Goal: Information Seeking & Learning: Learn about a topic

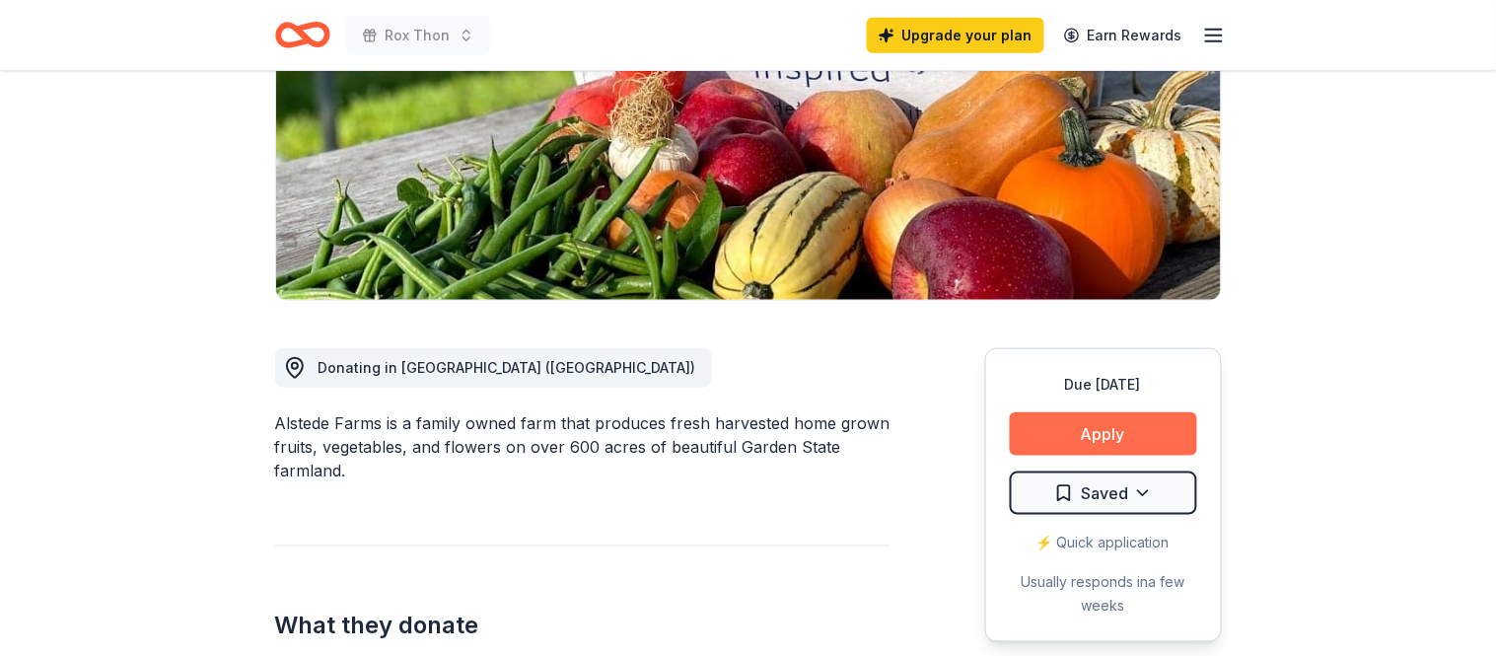
scroll to position [300, 0]
click at [1098, 437] on button "Apply" at bounding box center [1103, 432] width 187 height 43
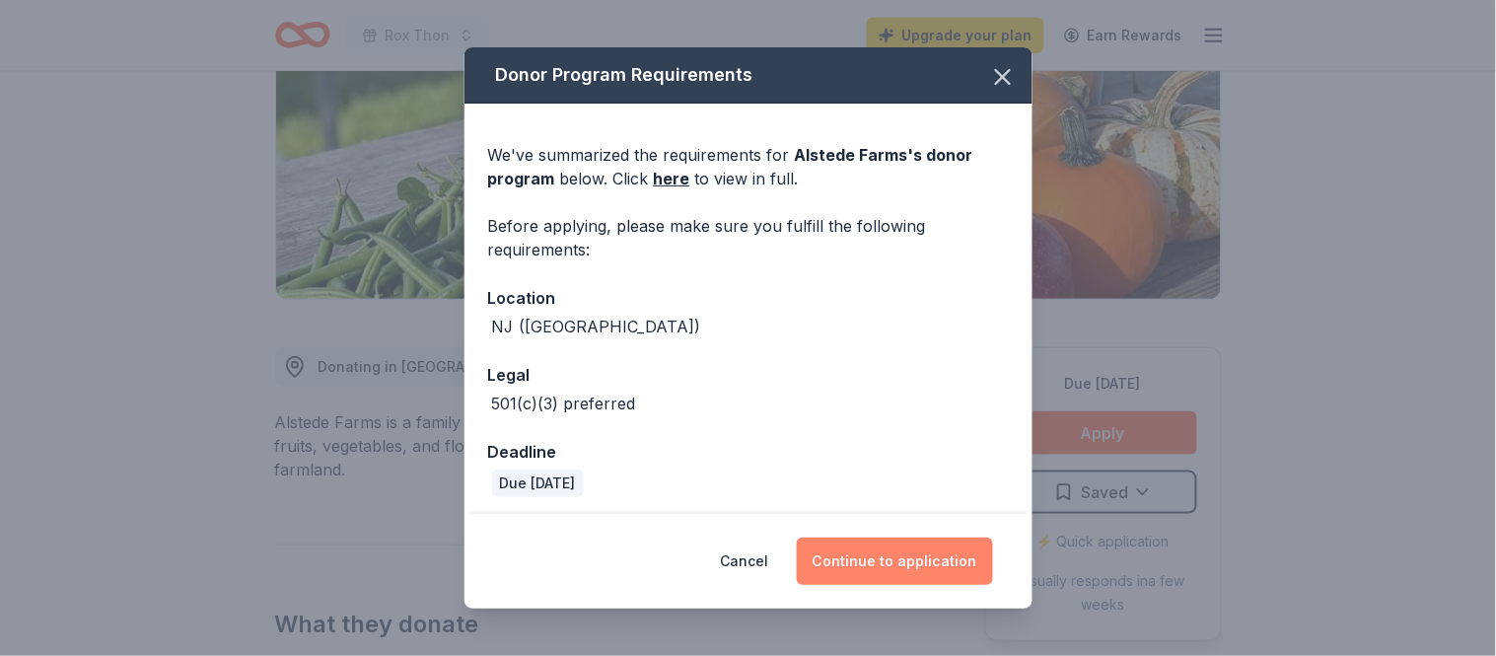
click at [873, 572] on button "Continue to application" at bounding box center [895, 560] width 196 height 47
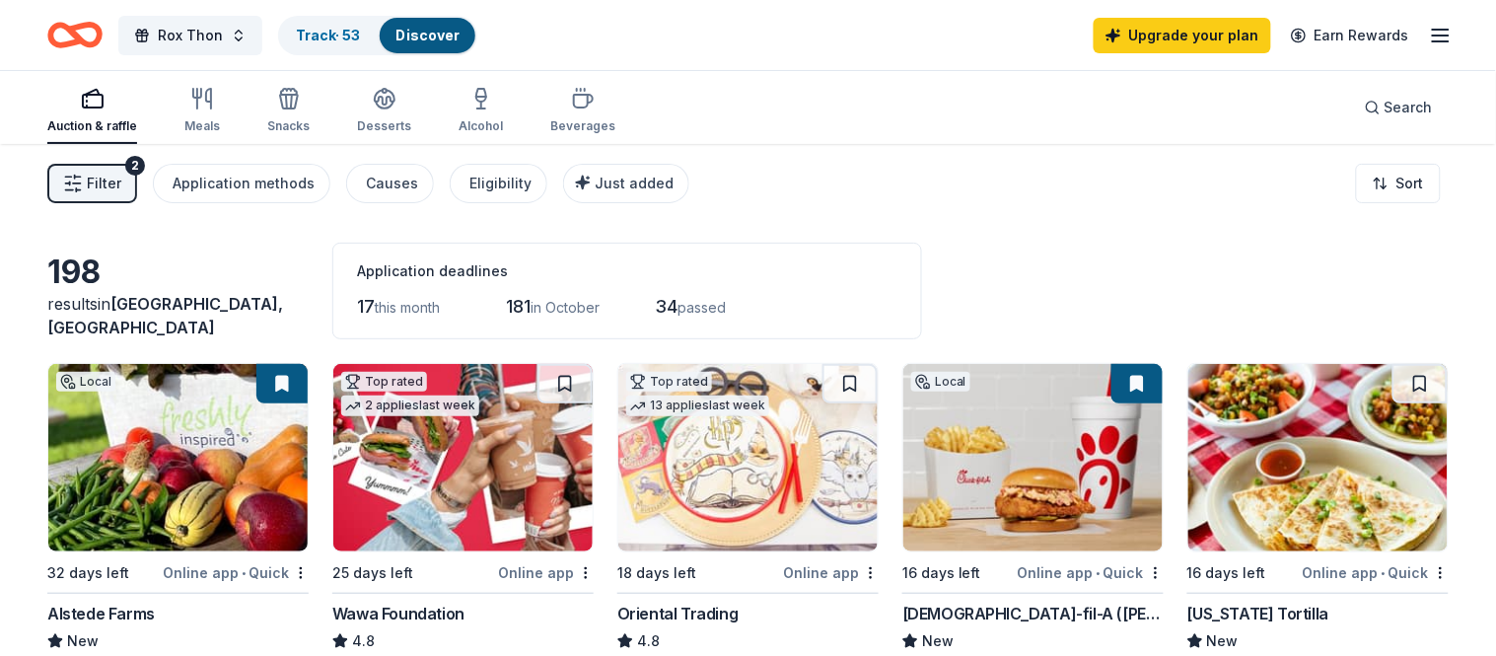
click at [242, 448] on img at bounding box center [177, 457] width 259 height 187
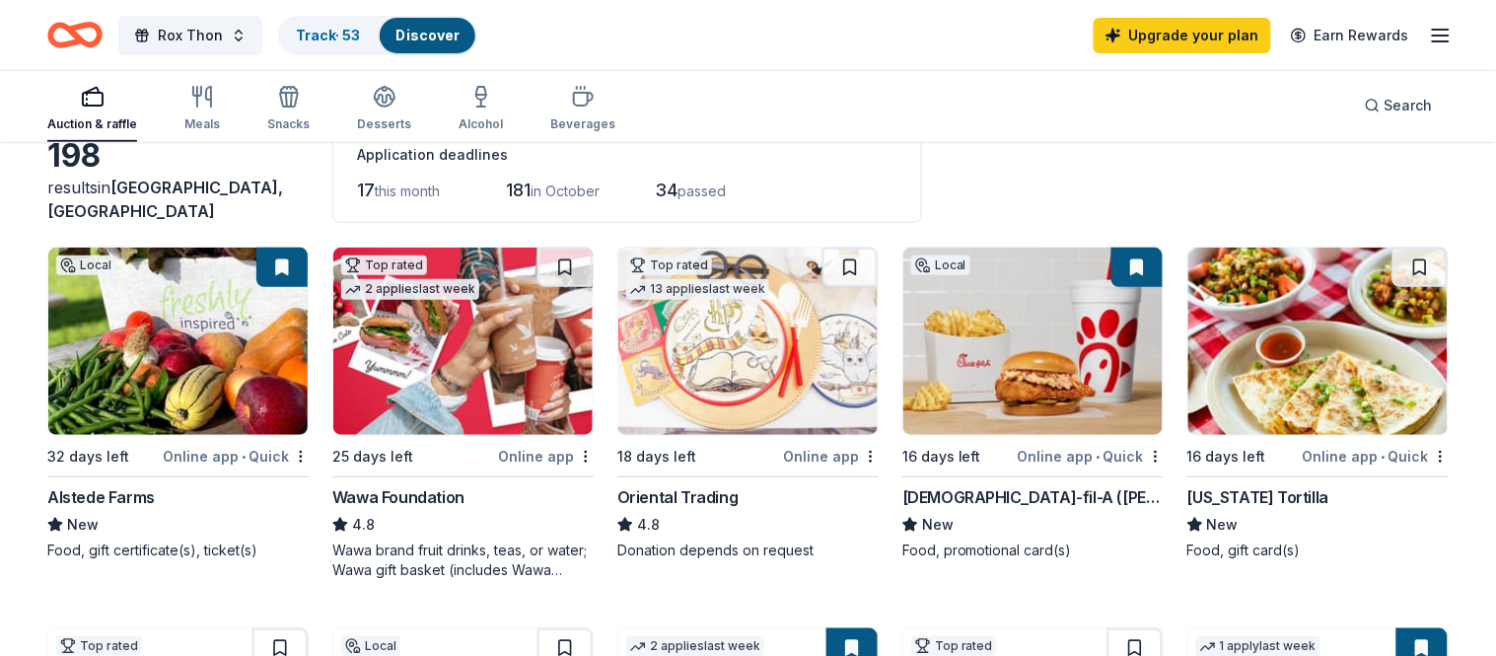
scroll to position [120, 0]
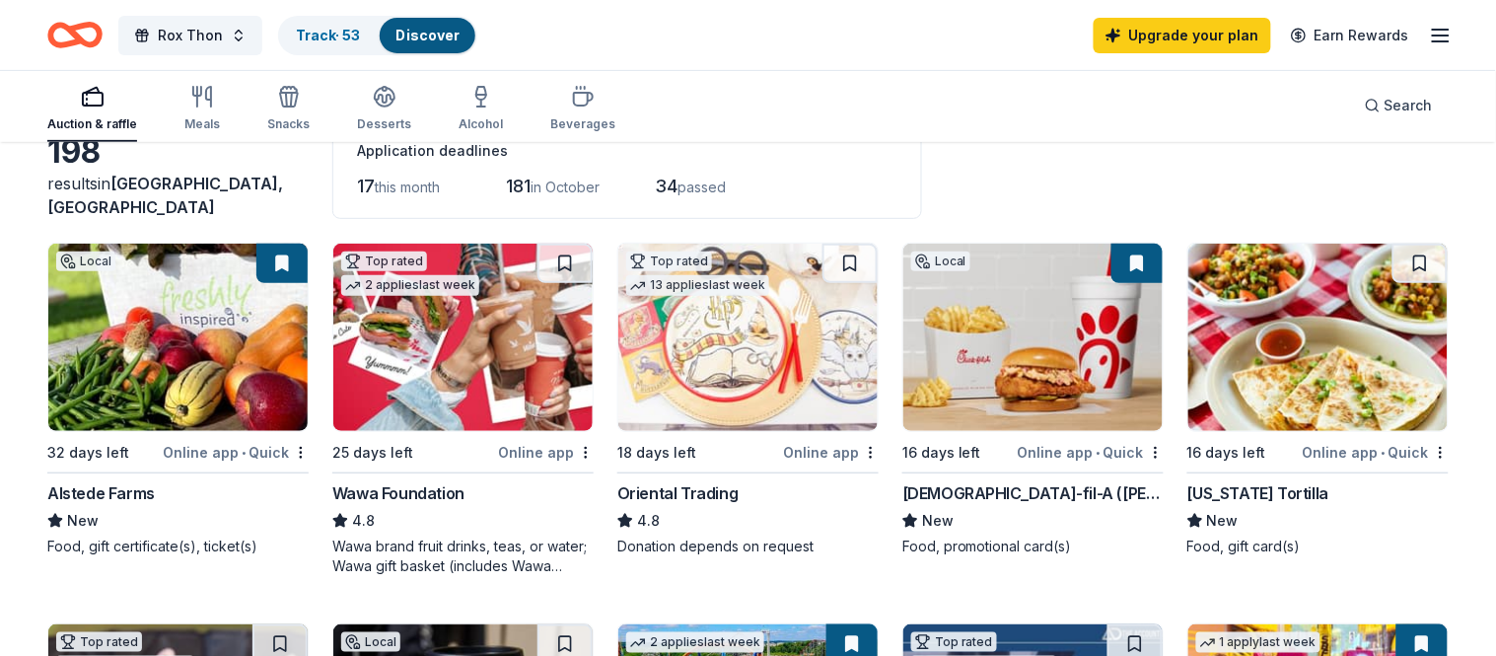
click at [498, 345] on img at bounding box center [462, 337] width 259 height 187
click at [1029, 361] on img at bounding box center [1032, 337] width 259 height 187
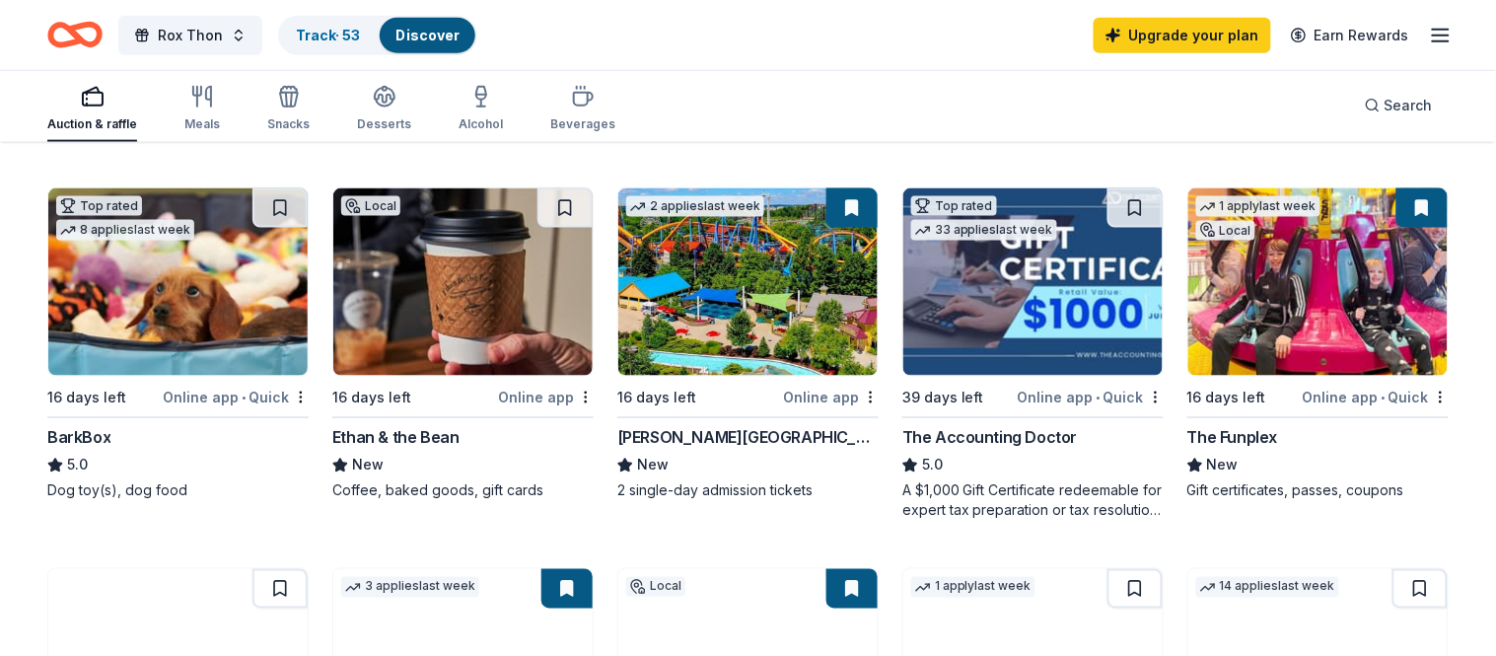
scroll to position [560, 0]
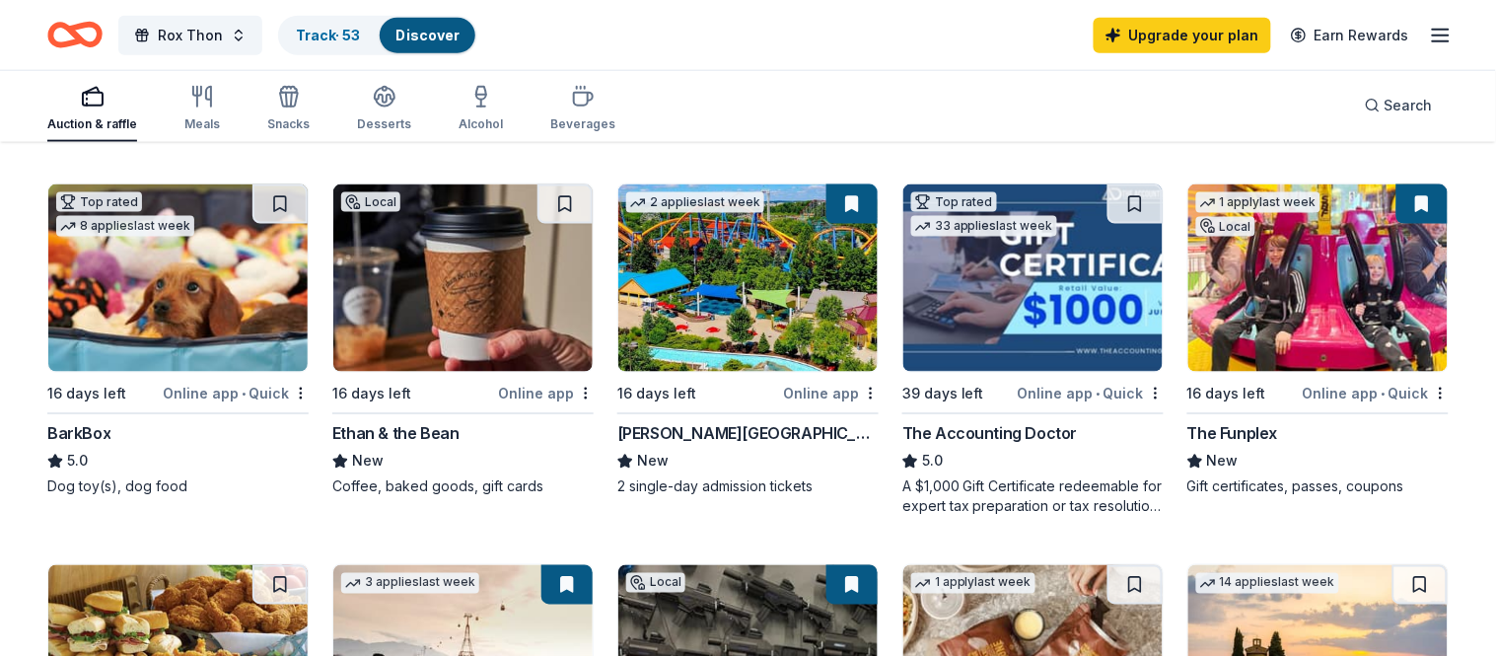
click at [130, 317] on img at bounding box center [177, 277] width 259 height 187
click at [737, 294] on img at bounding box center [747, 277] width 259 height 187
click at [1309, 346] on img at bounding box center [1317, 277] width 259 height 187
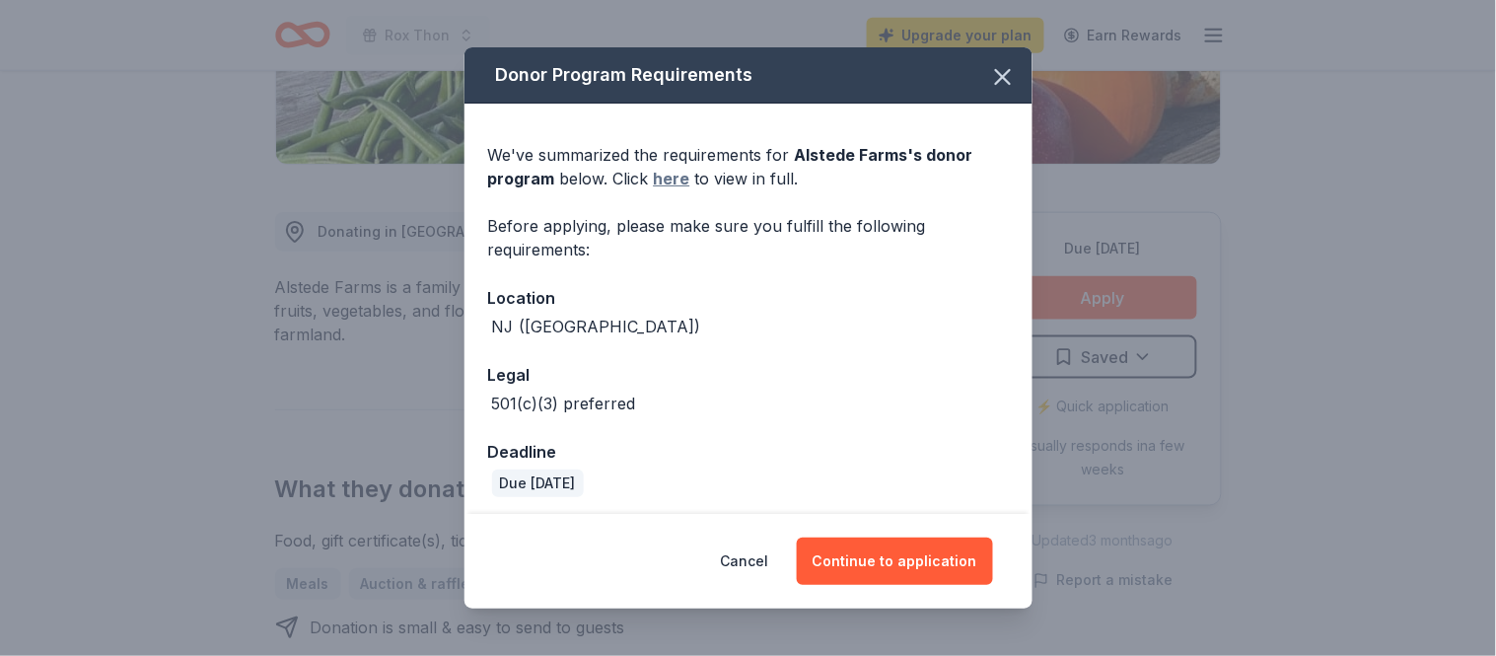
scroll to position [435, 0]
click at [672, 178] on link "here" at bounding box center [672, 179] width 36 height 24
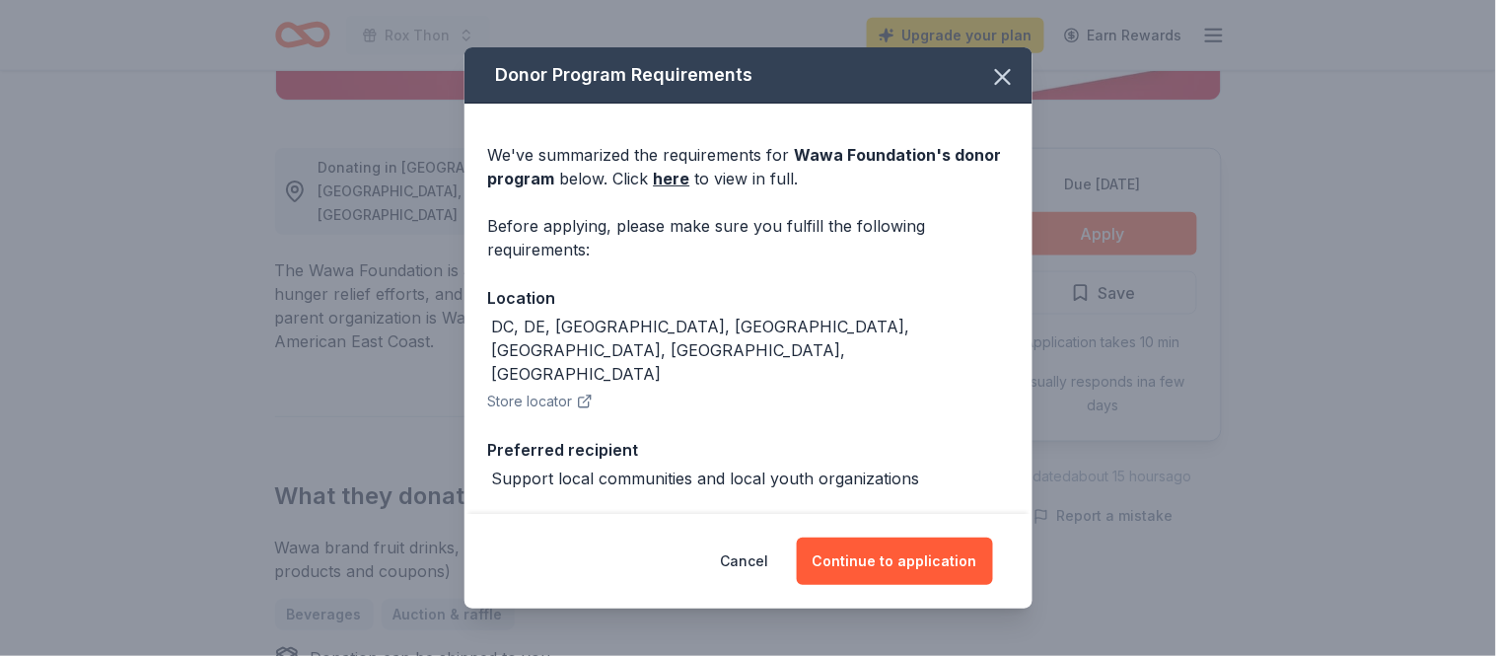
scroll to position [499, 0]
click at [668, 180] on link "here" at bounding box center [672, 179] width 36 height 24
click at [275, 121] on div "Donor Program Requirements We've summarized the requirements for Wawa Foundatio…" at bounding box center [748, 328] width 1496 height 656
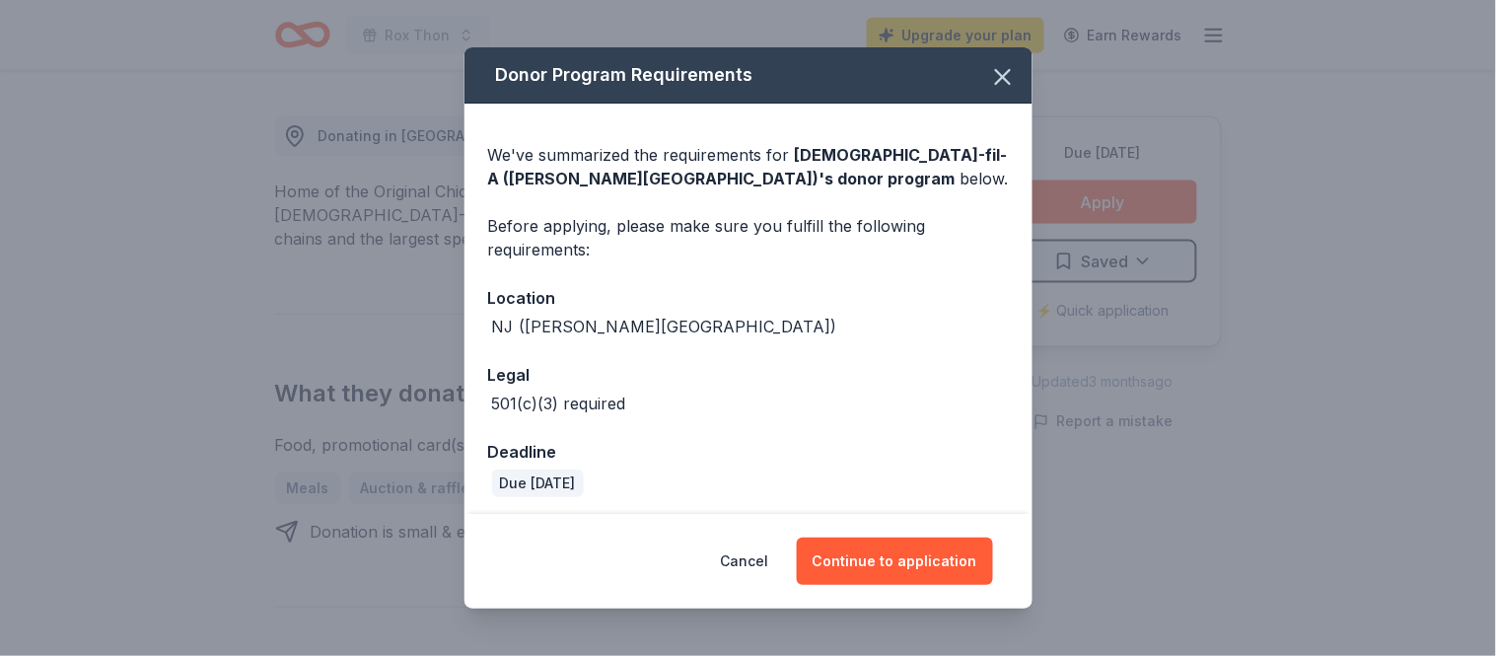
scroll to position [586, 0]
click at [913, 164] on div "We've summarized the requirements for [DEMOGRAPHIC_DATA]-fil-A ([PERSON_NAME] P…" at bounding box center [748, 166] width 521 height 47
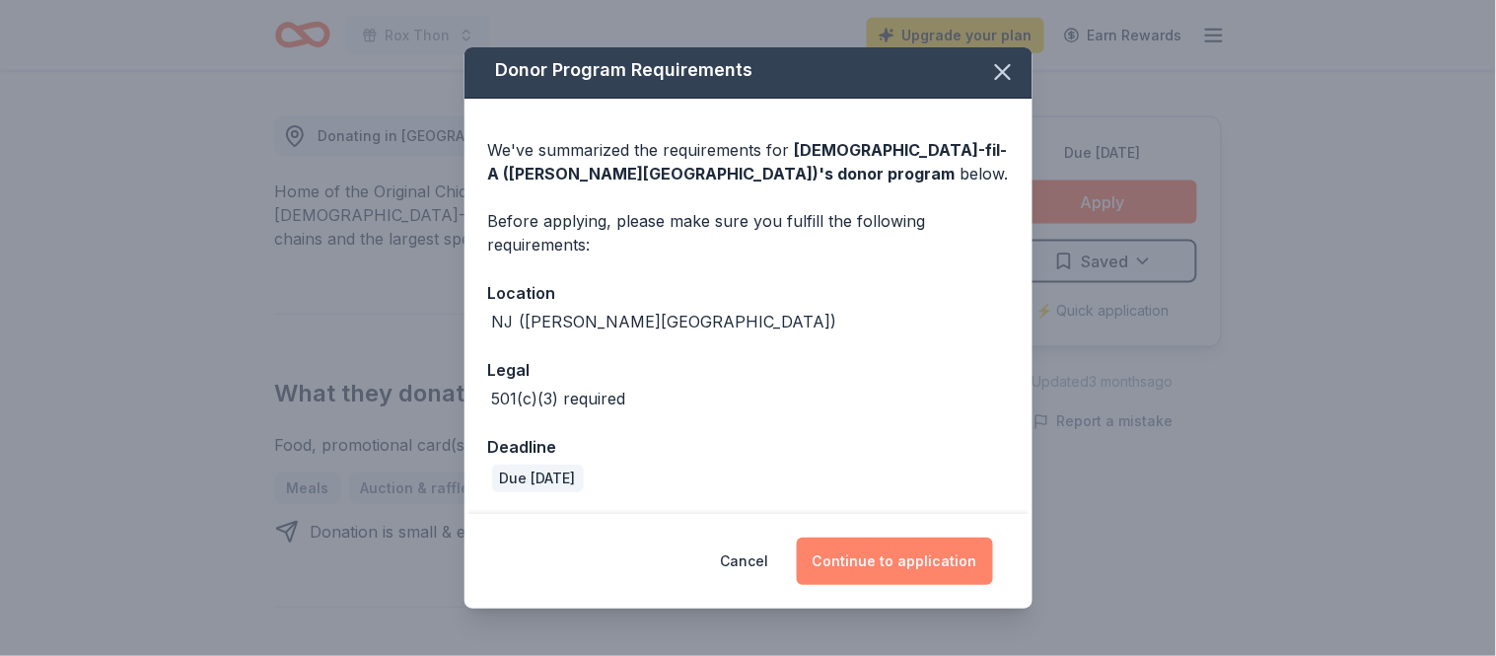
click at [888, 554] on button "Continue to application" at bounding box center [895, 560] width 196 height 47
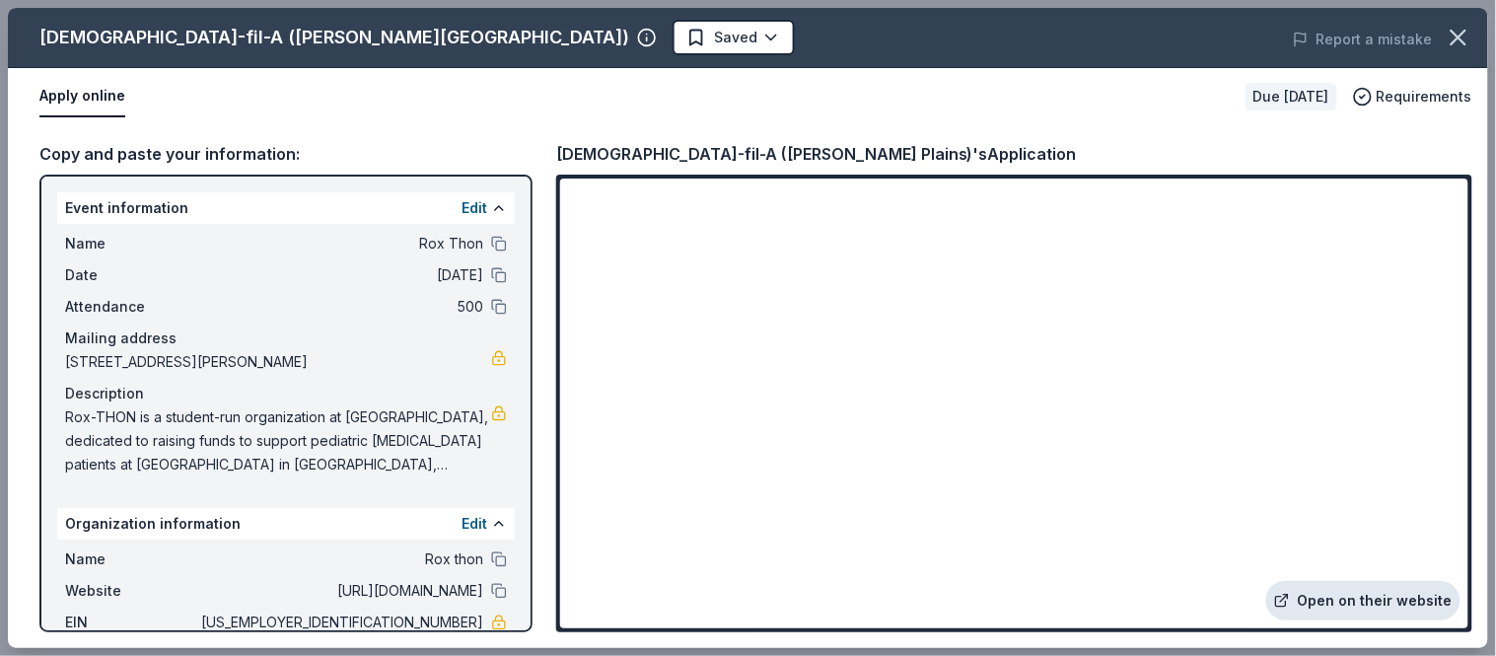
click at [1377, 603] on link "Open on their website" at bounding box center [1363, 600] width 194 height 39
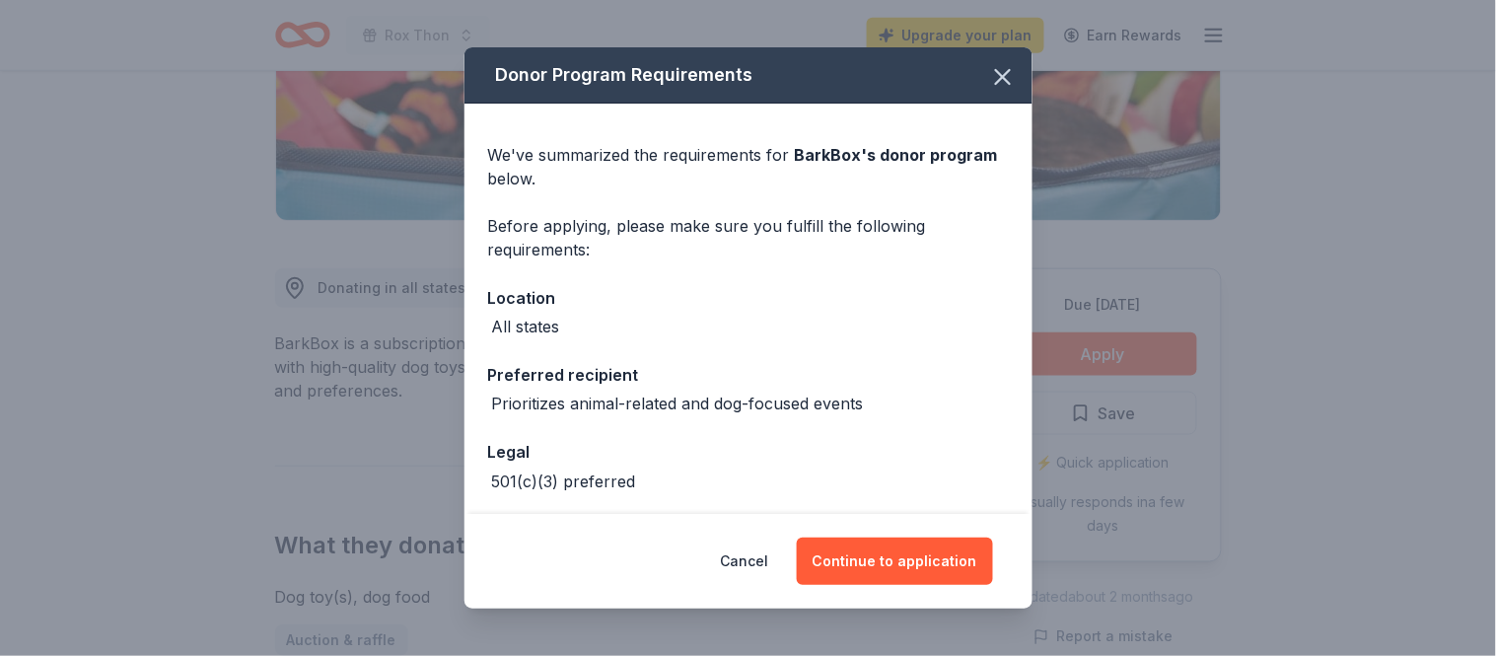
scroll to position [379, 0]
click at [893, 578] on button "Continue to application" at bounding box center [895, 560] width 196 height 47
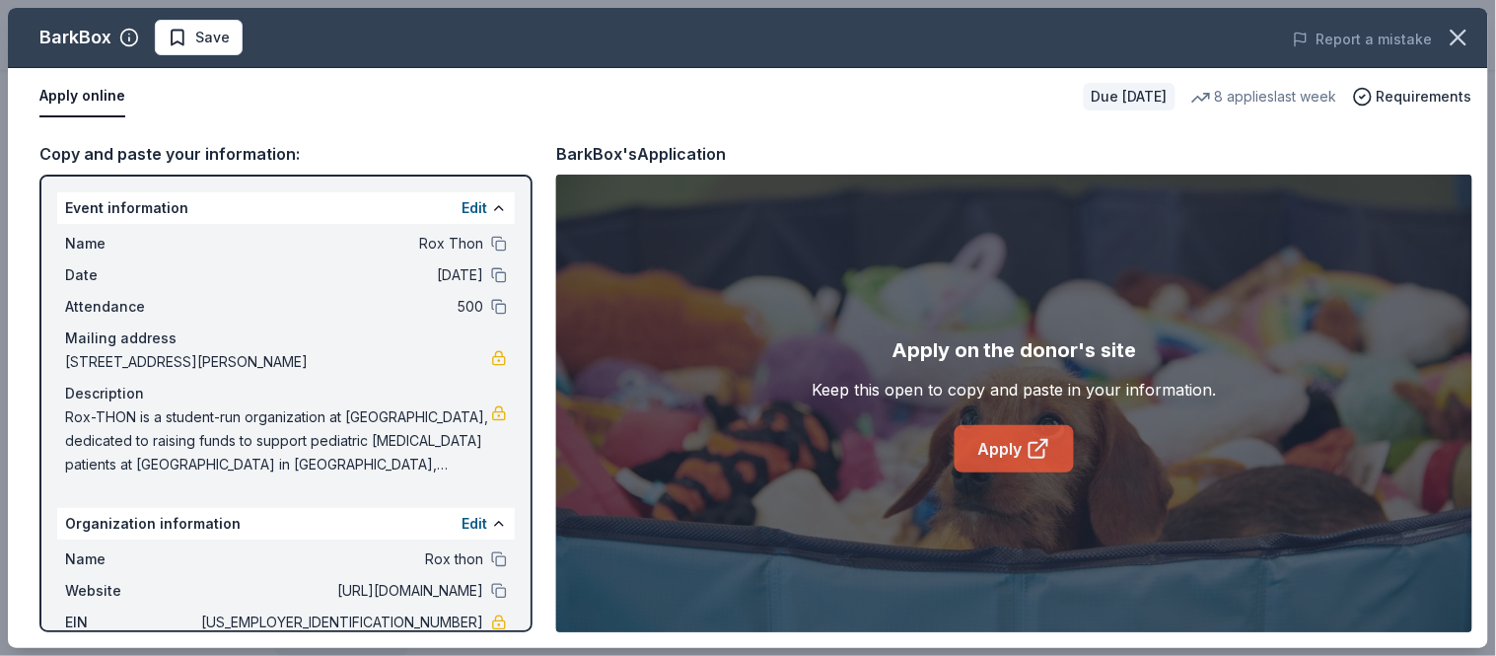
click at [1014, 444] on link "Apply" at bounding box center [1014, 448] width 119 height 47
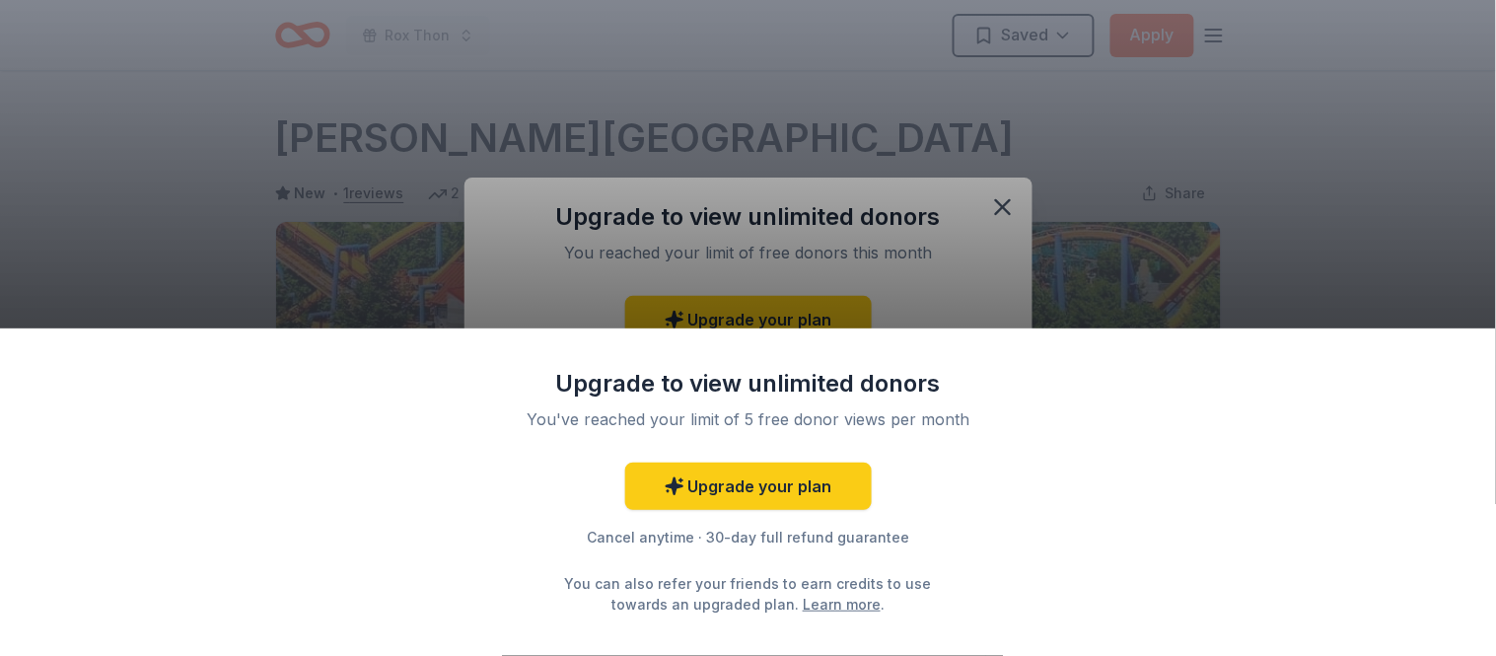
click at [1001, 212] on div "Upgrade to view unlimited donors You've reached your limit of 5 free donor view…" at bounding box center [748, 328] width 1496 height 656
click at [1034, 221] on div "Upgrade to view unlimited donors You've reached your limit of 5 free donor view…" at bounding box center [748, 328] width 1496 height 656
click at [1116, 317] on div "Upgrade to view unlimited donors You've reached your limit of 5 free donor view…" at bounding box center [748, 328] width 1496 height 656
click at [664, 532] on div "Cancel anytime · 30-day full refund guarantee" at bounding box center [748, 538] width 513 height 24
click at [971, 294] on div "Upgrade to view unlimited donors You've reached your limit of 5 free donor view…" at bounding box center [748, 328] width 1496 height 656
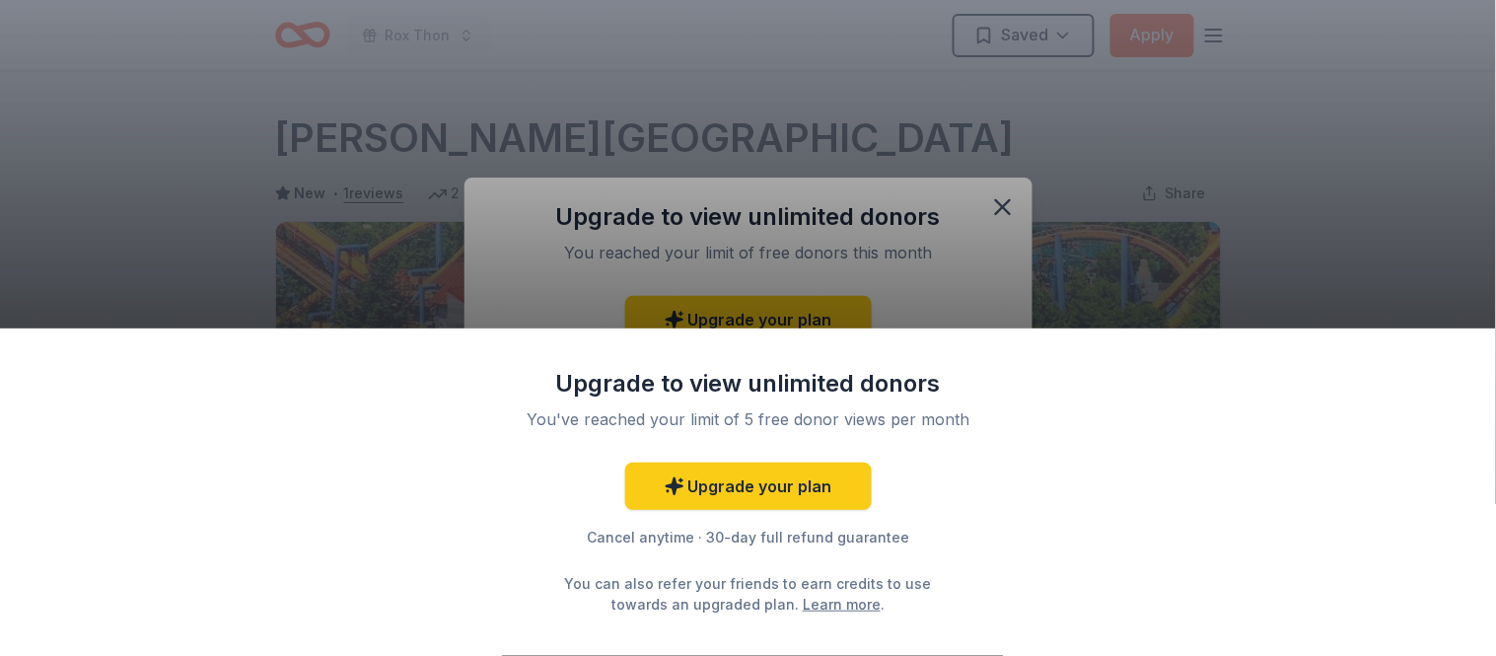
click at [1003, 199] on div "Upgrade to view unlimited donors You've reached your limit of 5 free donor view…" at bounding box center [748, 328] width 1496 height 656
click at [1004, 241] on div "Upgrade to view unlimited donors You've reached your limit of 5 free donor view…" at bounding box center [748, 328] width 1496 height 656
click at [753, 42] on div "Upgrade to view unlimited donors You've reached your limit of 5 free donor view…" at bounding box center [748, 328] width 1496 height 656
click at [981, 79] on div "Upgrade to view unlimited donors You've reached your limit of 5 free donor view…" at bounding box center [748, 328] width 1496 height 656
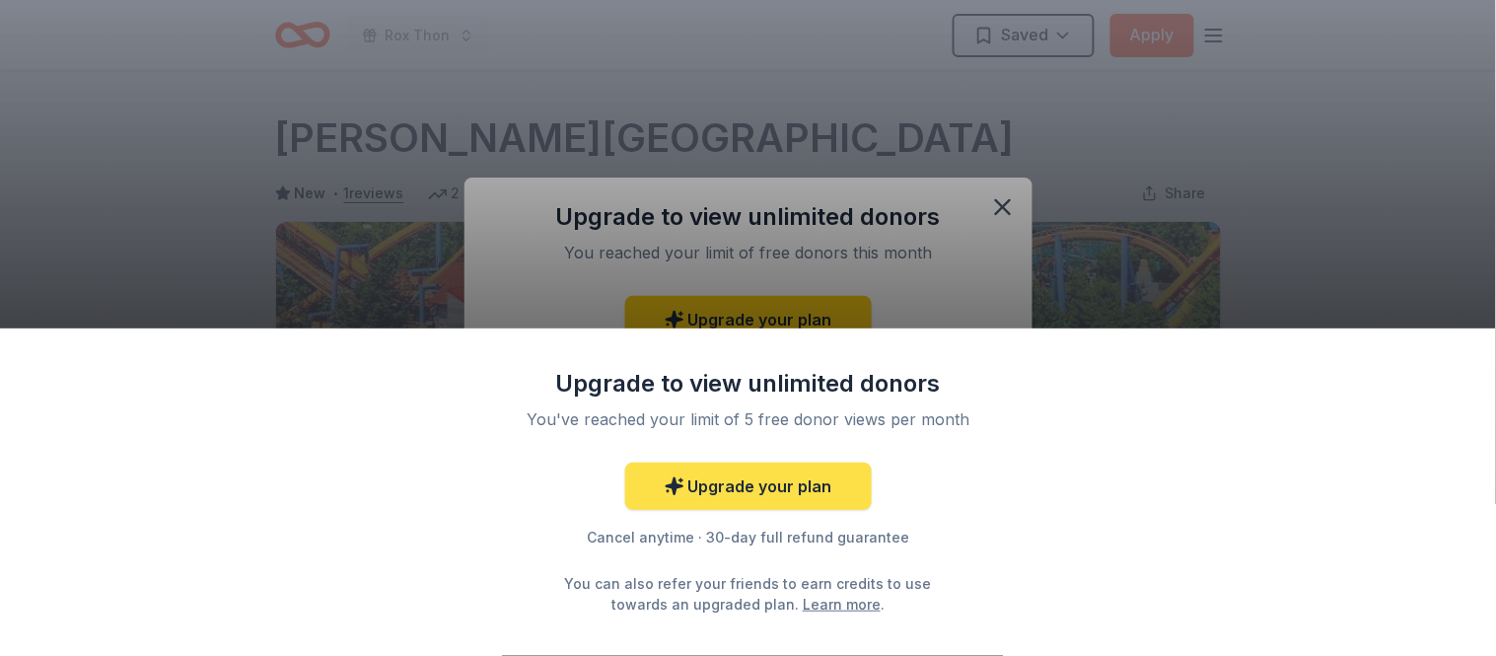
click at [806, 497] on link "Upgrade your plan" at bounding box center [748, 485] width 247 height 47
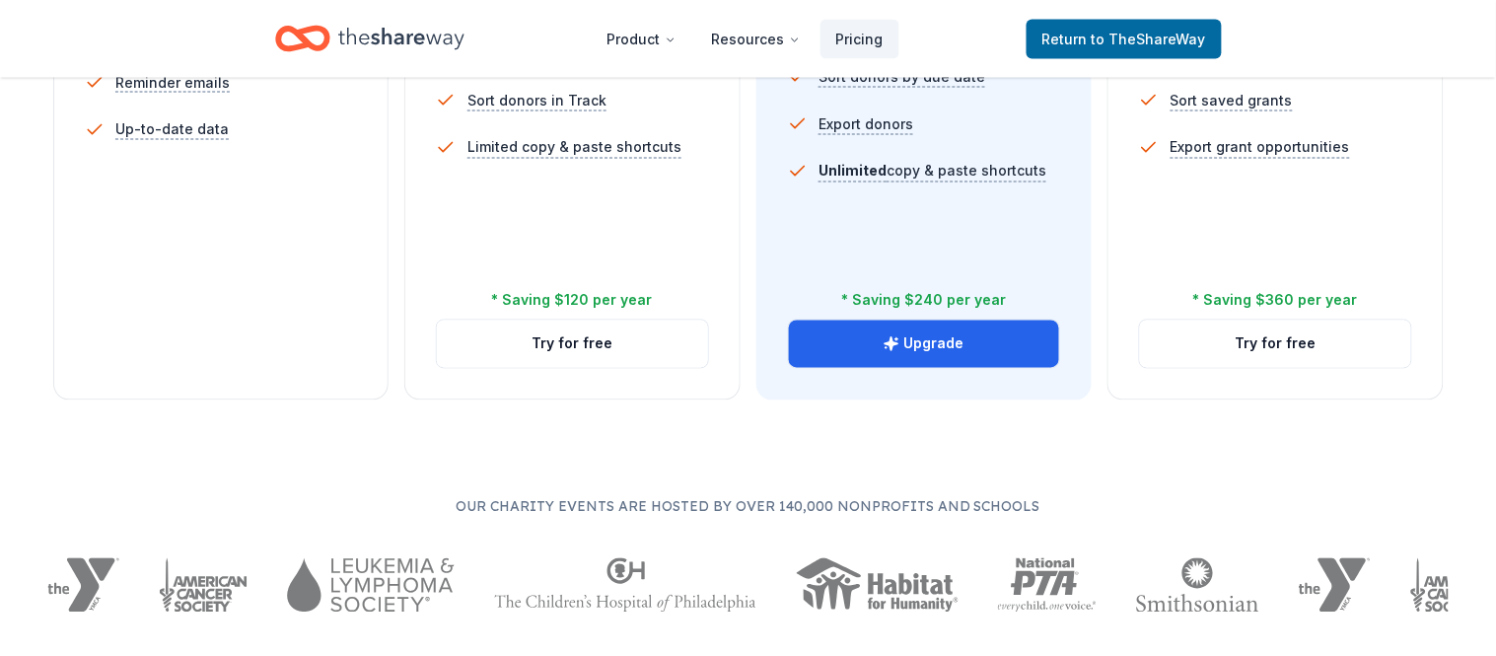
scroll to position [843, 0]
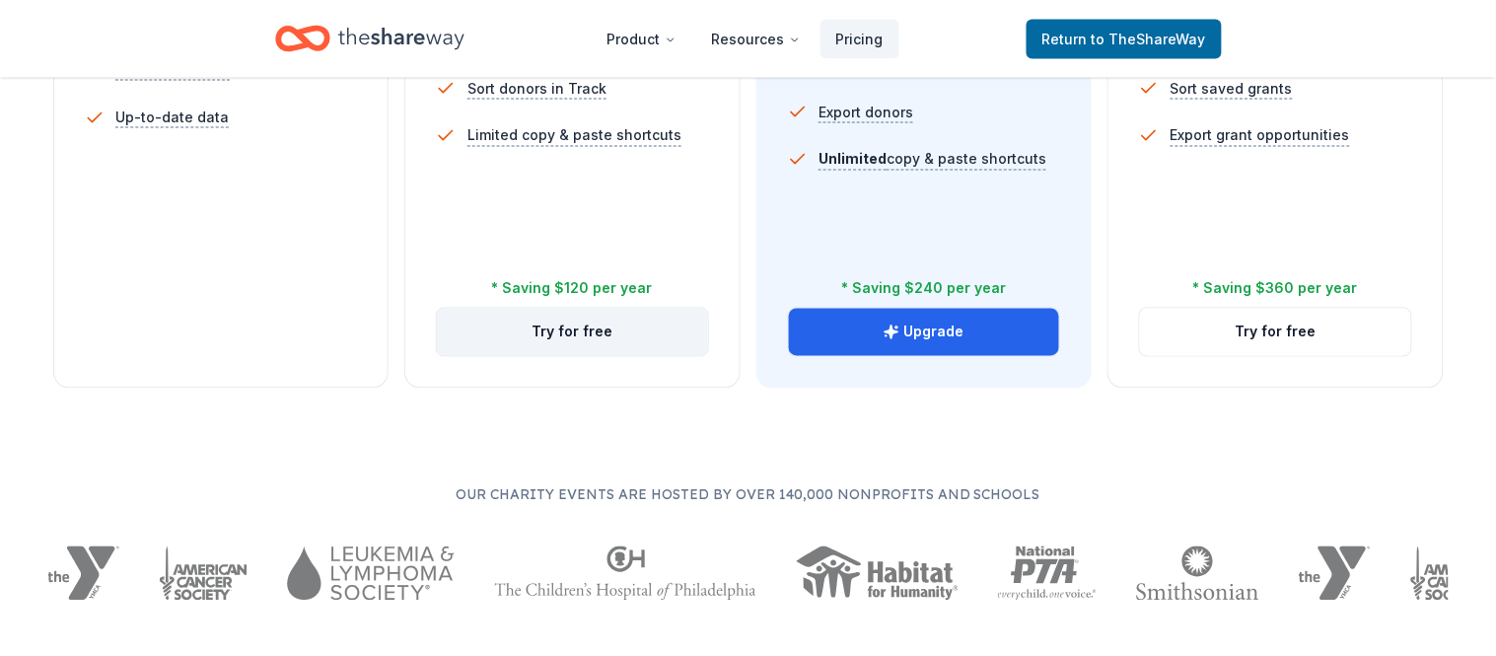
click at [605, 343] on button "Try for free" at bounding box center [572, 332] width 271 height 47
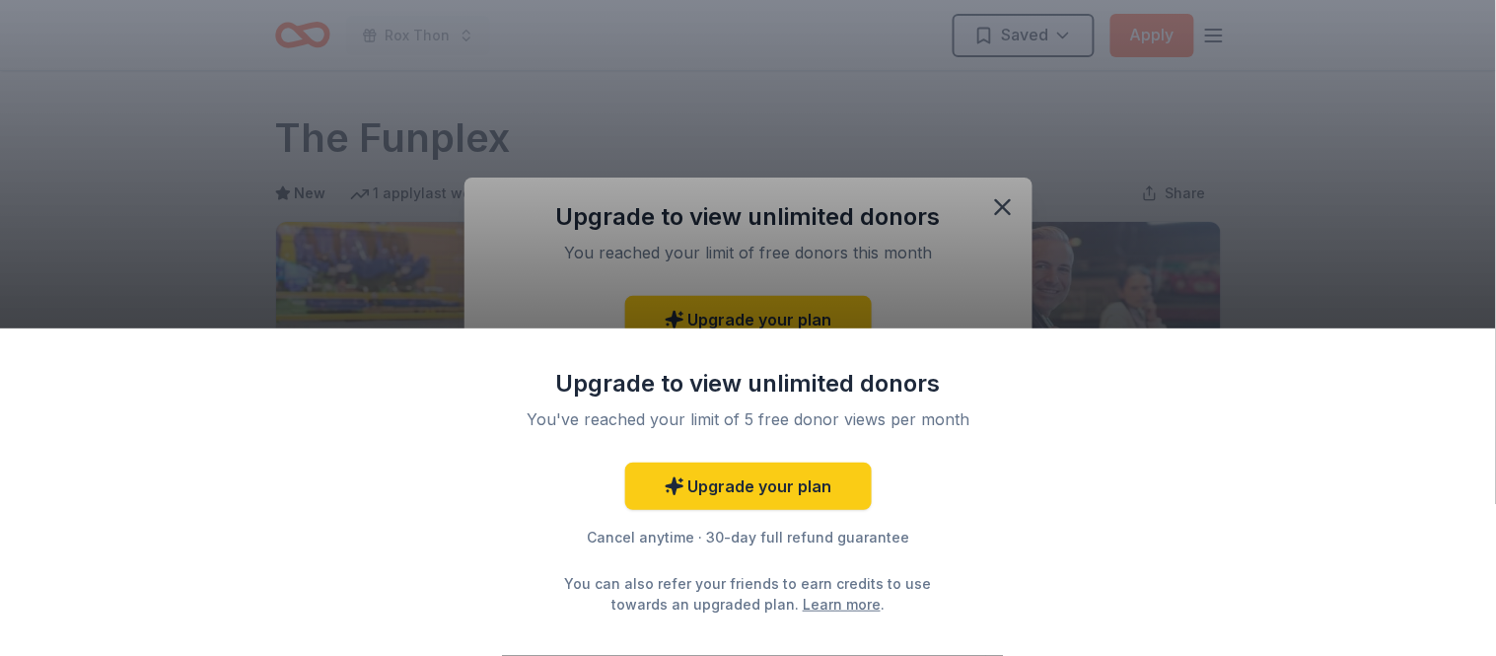
click at [998, 188] on div "Upgrade to view unlimited donors You've reached your limit of 5 free donor view…" at bounding box center [748, 328] width 1496 height 656
